Goal: Transaction & Acquisition: Purchase product/service

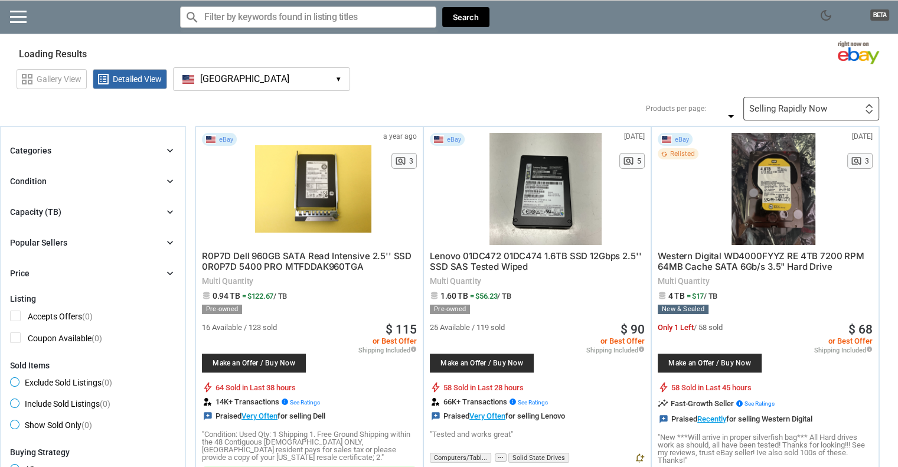
click at [296, 87] on button "[GEOGRAPHIC_DATA] [GEOGRAPHIC_DATA] ▾" at bounding box center [261, 79] width 177 height 24
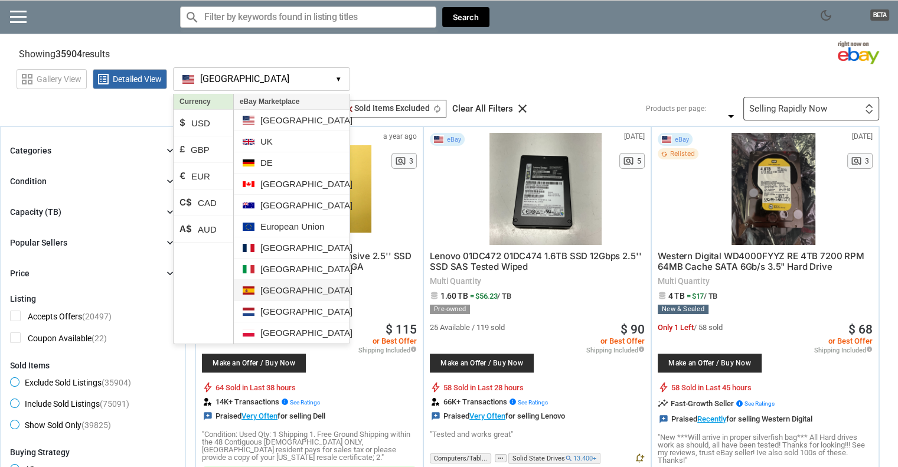
click at [291, 284] on li "[GEOGRAPHIC_DATA]" at bounding box center [292, 290] width 116 height 21
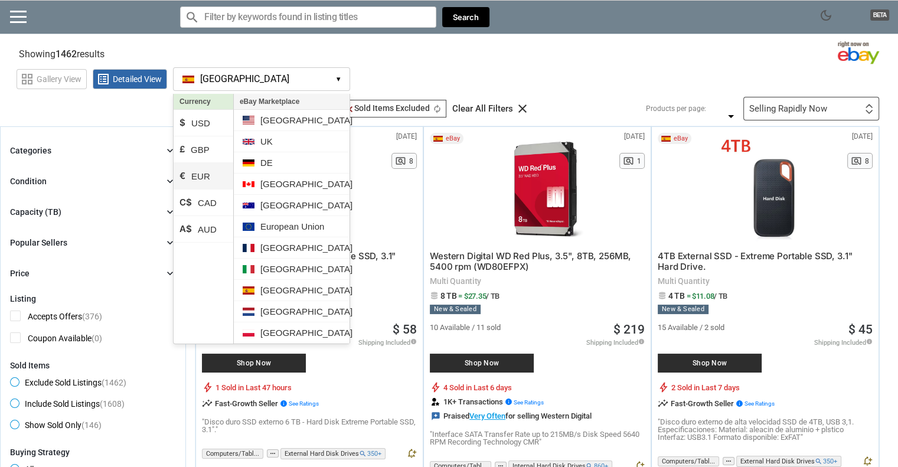
click at [208, 177] on li "€ EUR" at bounding box center [204, 176] width 60 height 27
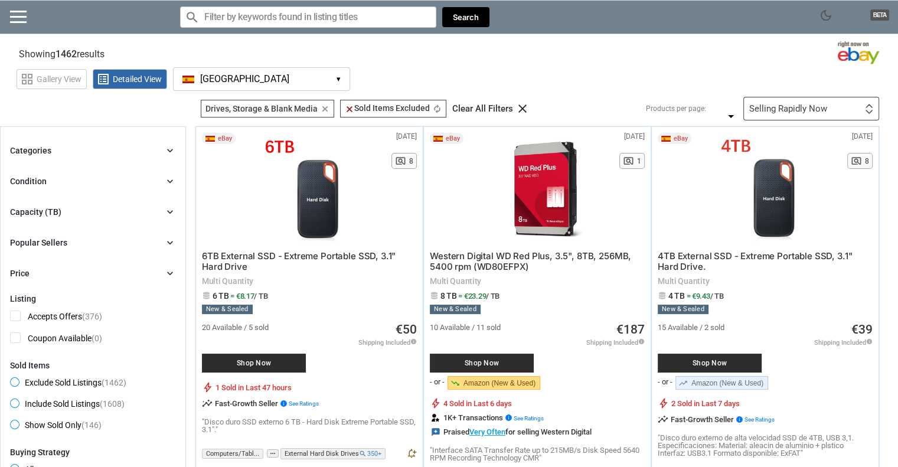
click at [118, 152] on div "Categories chevron_right" at bounding box center [93, 151] width 166 height 14
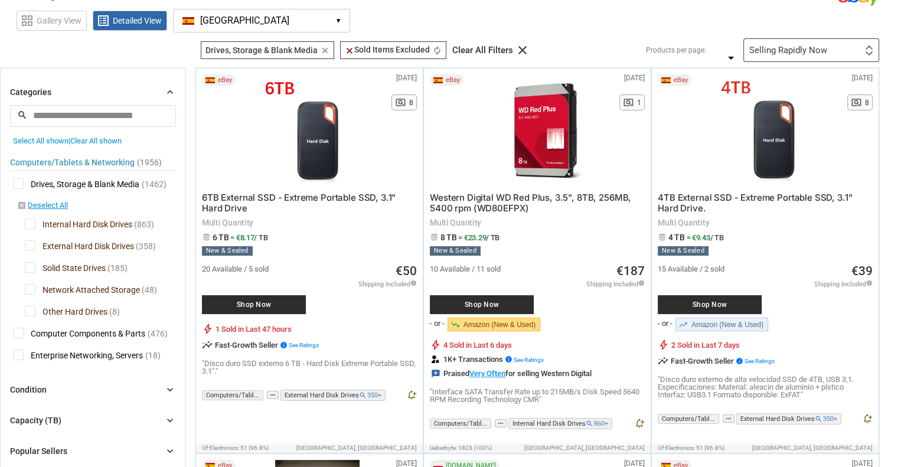
scroll to position [118, 0]
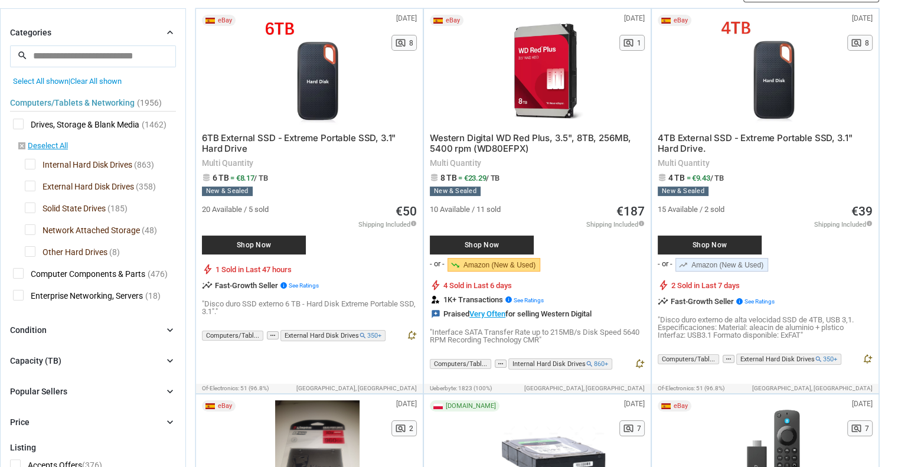
click at [33, 183] on span "External Hard Disk Drives" at bounding box center [79, 188] width 109 height 15
click at [32, 204] on span "Solid State Drives" at bounding box center [65, 210] width 81 height 15
click at [32, 229] on span "Network Attached Storage" at bounding box center [82, 231] width 115 height 15
click at [31, 247] on span "Other Hard Drives" at bounding box center [66, 253] width 83 height 15
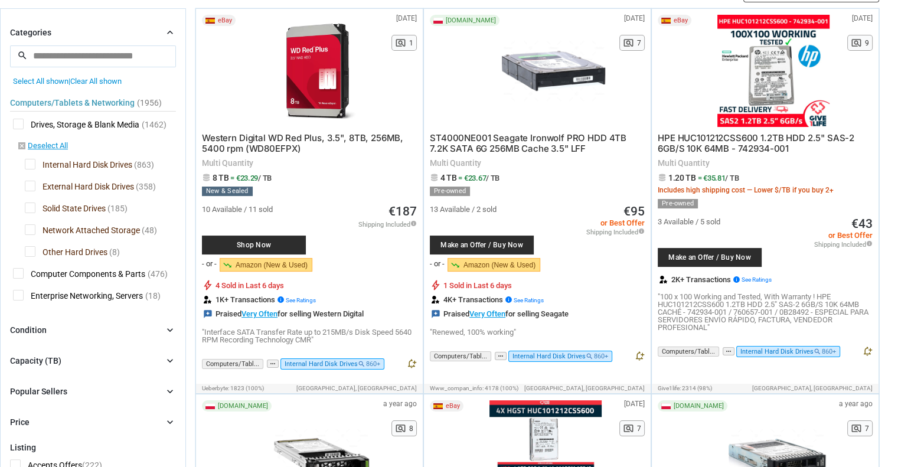
scroll to position [295, 0]
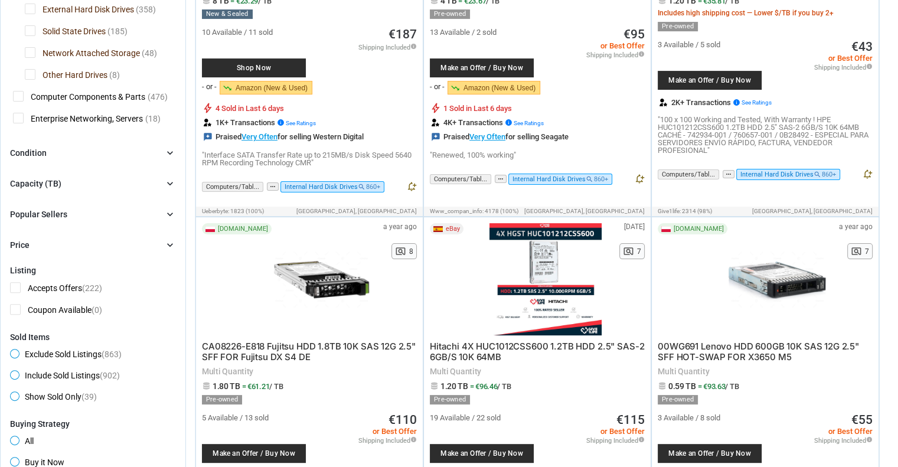
click at [76, 150] on div "Condition chevron_right" at bounding box center [93, 153] width 166 height 14
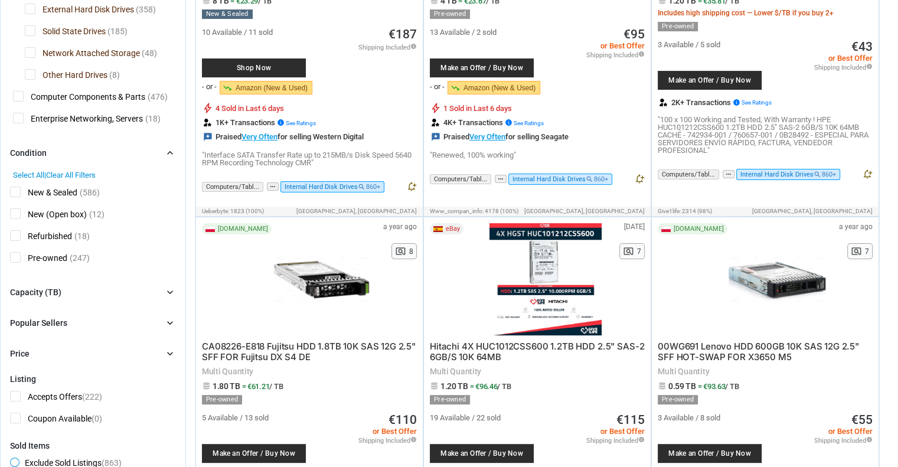
click at [76, 150] on div "Condition chevron_right" at bounding box center [93, 153] width 166 height 14
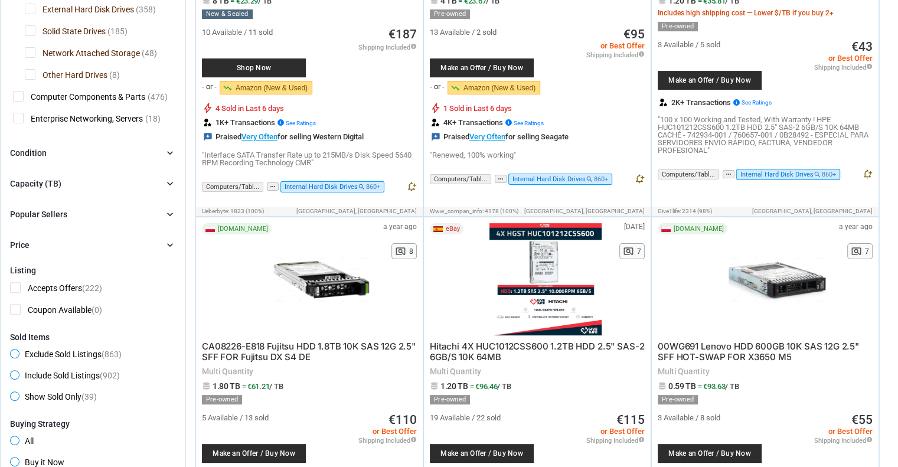
click at [71, 139] on div "Categories chevron_right search close Select All shown | Clear All shown Comput…" at bounding box center [93, 49] width 166 height 403
click at [68, 149] on div "Condition chevron_right" at bounding box center [93, 153] width 166 height 14
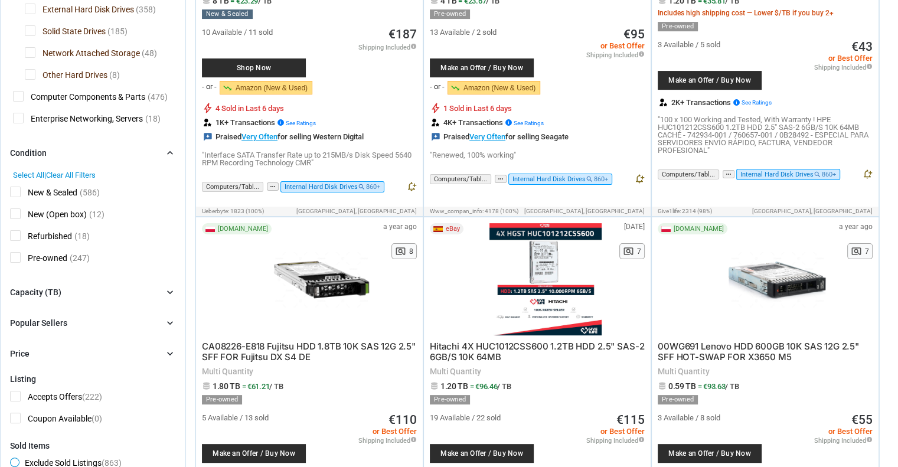
click at [19, 253] on span "Pre-owned" at bounding box center [38, 259] width 57 height 15
